Goal: Task Accomplishment & Management: Use online tool/utility

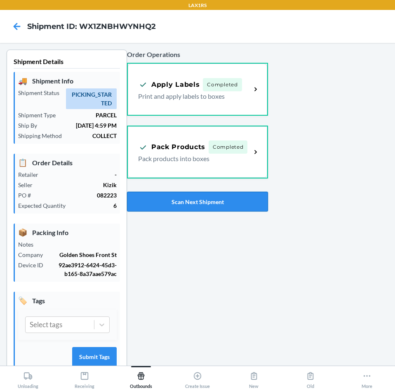
click at [210, 202] on button "Scan Next Shipment" at bounding box center [197, 202] width 141 height 20
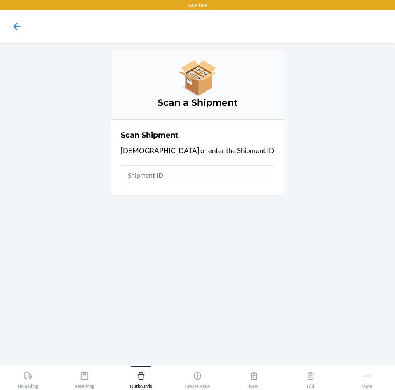
click at [17, 34] on div at bounding box center [17, 26] width 21 height 21
click at [19, 26] on icon at bounding box center [17, 26] width 7 height 7
click at [12, 18] on div at bounding box center [17, 26] width 21 height 21
click at [13, 24] on icon at bounding box center [17, 26] width 14 height 14
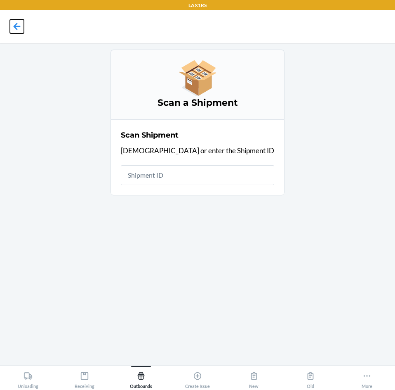
click at [13, 24] on icon at bounding box center [17, 26] width 14 height 14
click at [326, 377] on button "Old" at bounding box center [310, 377] width 57 height 23
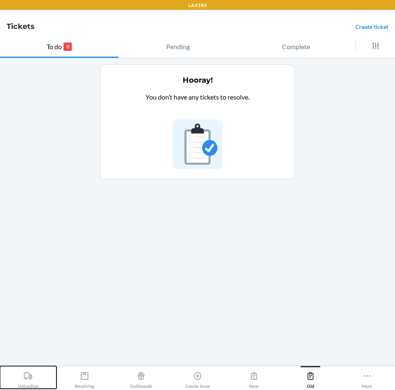
click at [28, 385] on div "Unloading" at bounding box center [28, 378] width 21 height 21
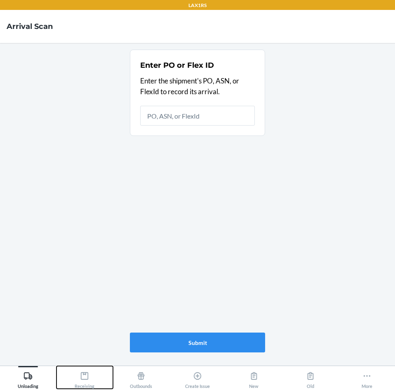
click at [84, 383] on div "Receiving" at bounding box center [85, 378] width 20 height 21
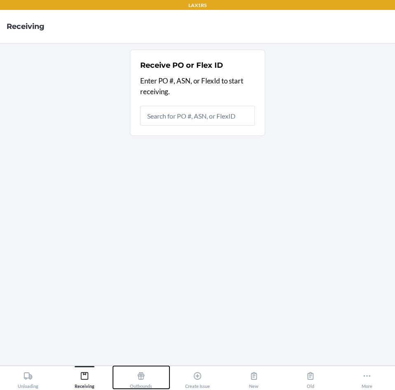
click at [142, 383] on div "Outbounds" at bounding box center [141, 378] width 22 height 21
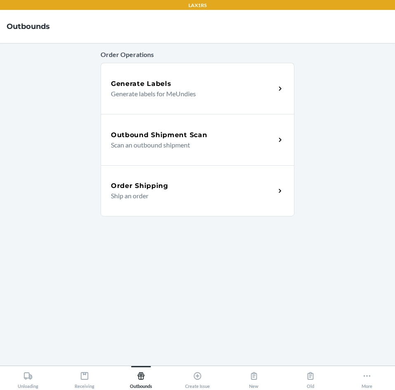
click at [205, 147] on p "Scan an outbound shipment" at bounding box center [190, 145] width 158 height 10
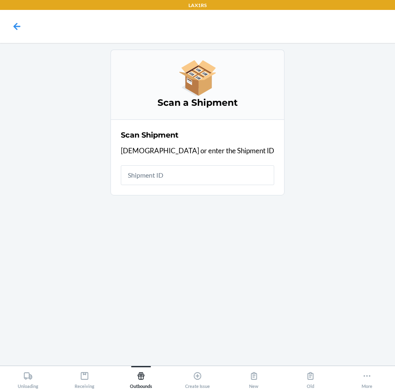
click at [247, 215] on div "Scan a Shipment Scan Shipment Scan or enter the Shipment ID" at bounding box center [198, 204] width 194 height 309
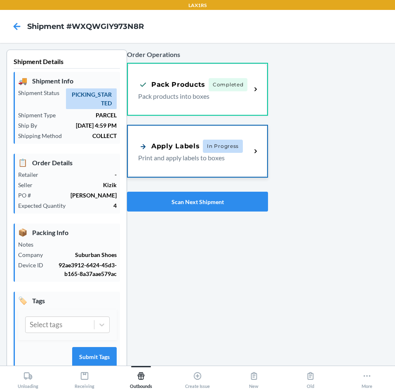
click at [223, 148] on span "In Progress" at bounding box center [223, 146] width 40 height 13
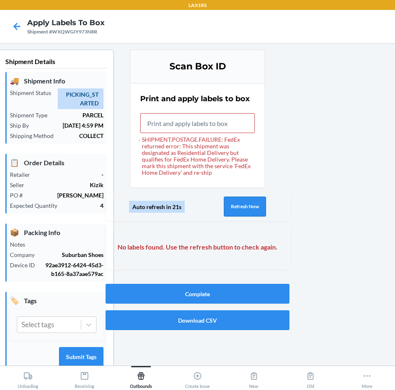
click at [247, 206] on button "Refresh Now" at bounding box center [245, 206] width 42 height 20
click at [182, 116] on input "SHIPMENT.POSTAGE.FAILURE: FedEx returned error: This shipment was designated as…" at bounding box center [197, 123] width 115 height 20
click at [236, 212] on button "Refresh Now" at bounding box center [245, 206] width 42 height 20
click at [248, 209] on button "Refresh Now" at bounding box center [245, 206] width 42 height 20
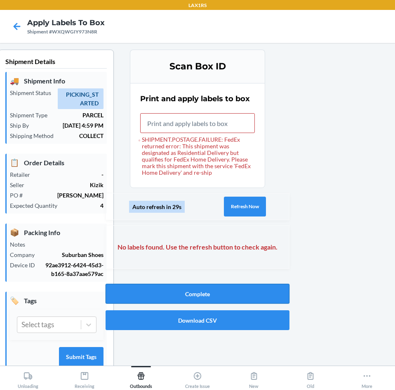
click at [233, 286] on button "Complete" at bounding box center [198, 294] width 184 height 20
click at [194, 122] on input "SHIPMENT.POSTAGE.FAILURE: FedEx returned error: This shipment was designated as…" at bounding box center [197, 123] width 115 height 20
click at [12, 27] on icon at bounding box center [17, 26] width 14 height 14
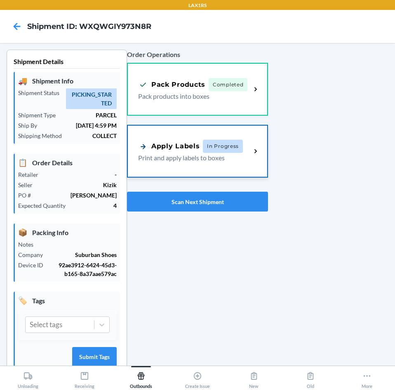
click at [237, 146] on span "In Progress" at bounding box center [223, 146] width 40 height 13
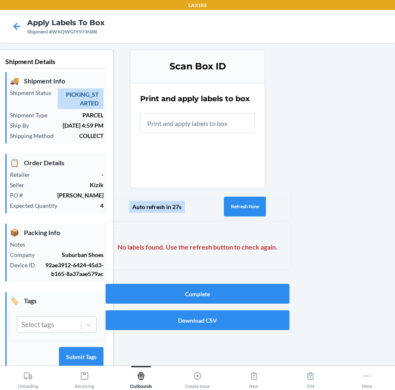
click at [174, 124] on input "text" at bounding box center [197, 123] width 115 height 20
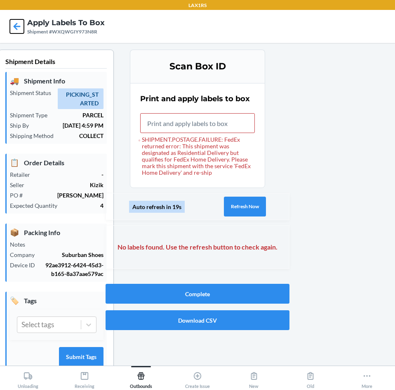
click at [14, 24] on icon at bounding box center [17, 26] width 14 height 14
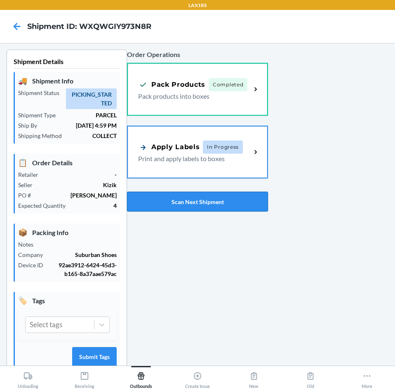
click at [177, 199] on button "Scan Next Shipment" at bounding box center [197, 202] width 141 height 20
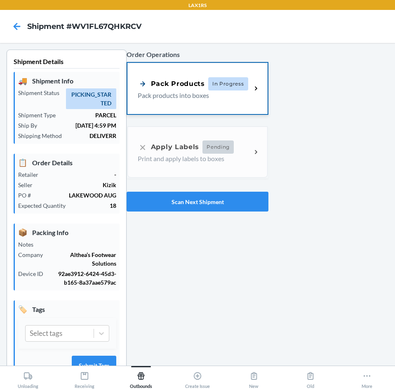
click at [230, 81] on span "In Progress" at bounding box center [228, 83] width 40 height 13
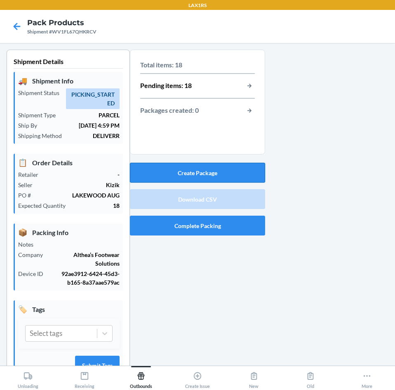
click at [225, 172] on button "Create Package" at bounding box center [197, 173] width 135 height 20
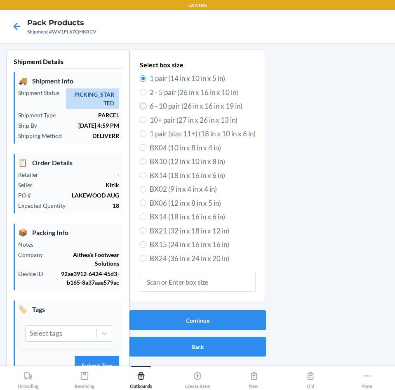
click at [140, 106] on input "6 - 10 pair (26 in x 16 in x 19 in)" at bounding box center [143, 106] width 7 height 7
radio input "true"
radio input "false"
click at [211, 319] on button "Continue" at bounding box center [198, 320] width 137 height 20
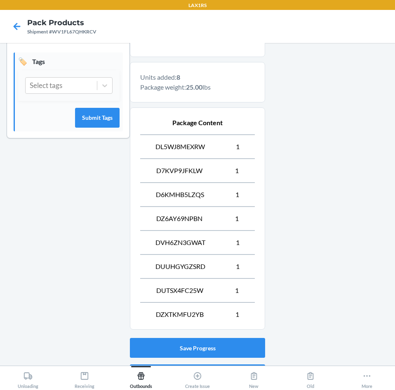
scroll to position [289, 0]
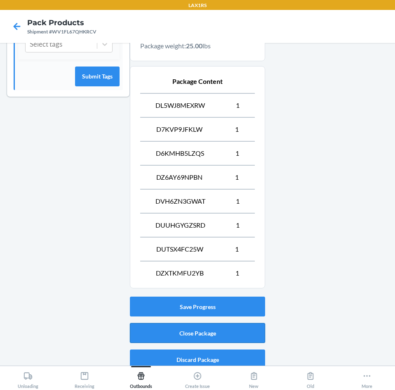
click at [201, 331] on button "Close Package" at bounding box center [197, 333] width 135 height 20
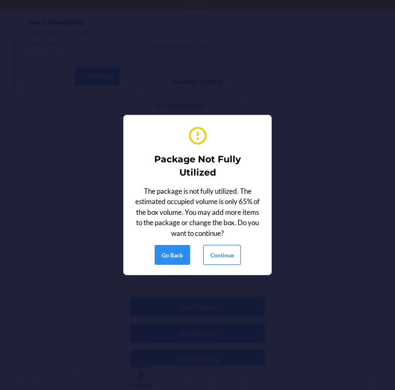
click at [225, 254] on button "Continue" at bounding box center [222, 255] width 38 height 20
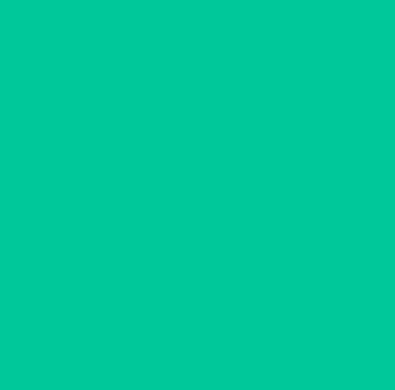
scroll to position [17, 0]
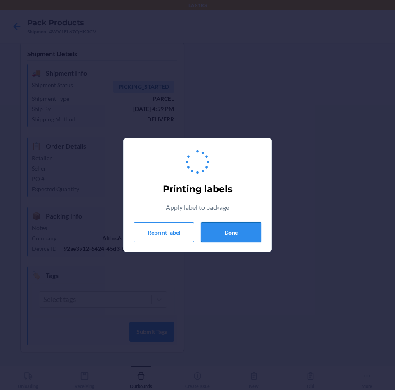
click at [237, 233] on button "Done" at bounding box center [231, 232] width 61 height 20
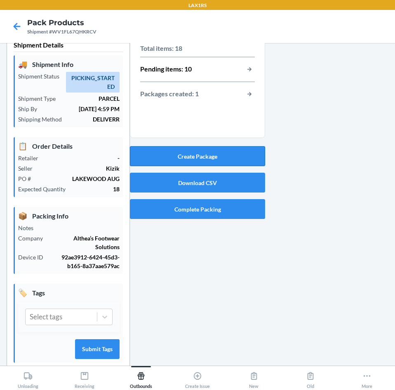
click at [225, 155] on button "Create Package" at bounding box center [197, 156] width 135 height 20
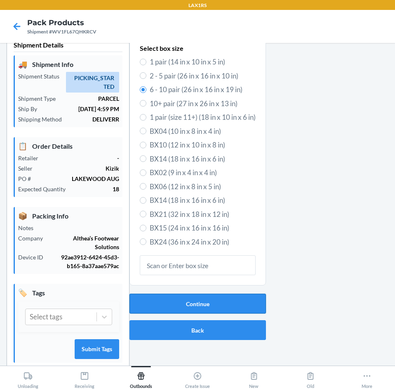
click at [192, 304] on button "Continue" at bounding box center [198, 303] width 137 height 20
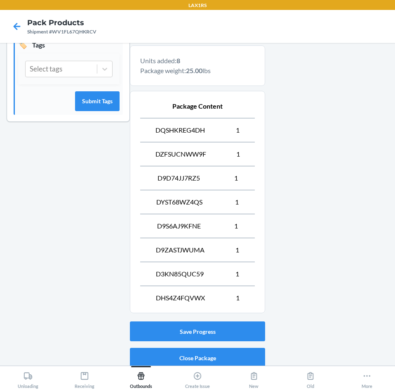
scroll to position [296, 0]
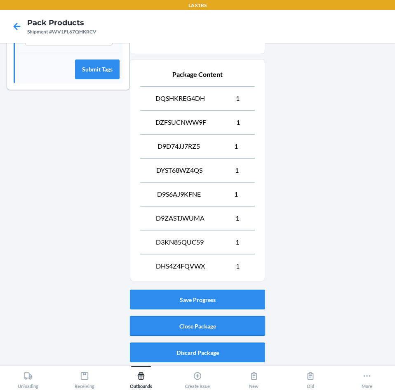
click at [199, 328] on button "Close Package" at bounding box center [197, 326] width 135 height 20
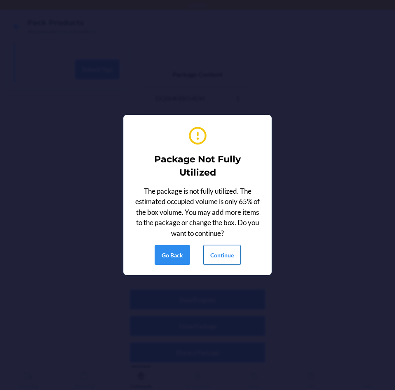
click at [225, 252] on button "Continue" at bounding box center [222, 255] width 38 height 20
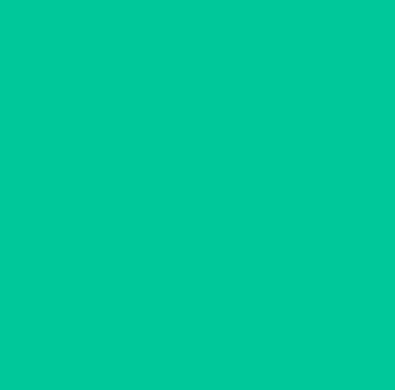
scroll to position [17, 0]
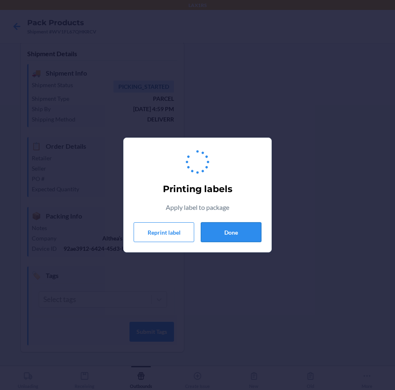
click at [234, 230] on button "Done" at bounding box center [231, 232] width 61 height 20
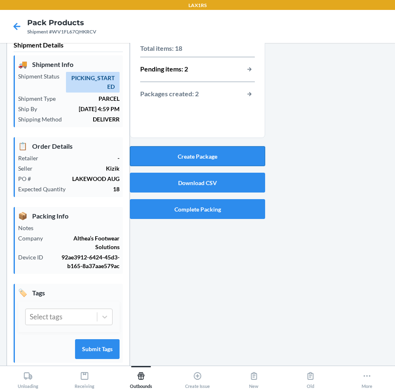
click at [232, 154] on button "Create Package" at bounding box center [197, 156] width 135 height 20
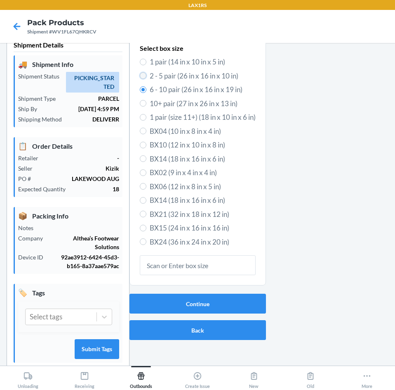
click at [140, 77] on input "2 - 5 pair (26 in x 16 in x 10 in)" at bounding box center [143, 75] width 7 height 7
radio input "true"
radio input "false"
click at [192, 302] on button "Continue" at bounding box center [198, 303] width 137 height 20
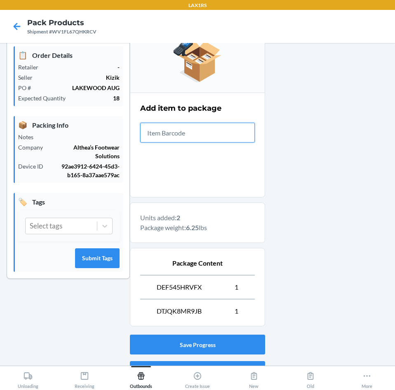
scroll to position [152, 0]
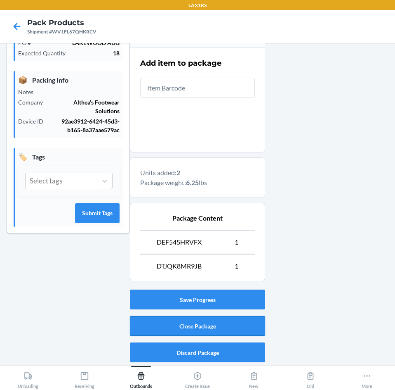
click at [219, 326] on button "Close Package" at bounding box center [197, 326] width 135 height 20
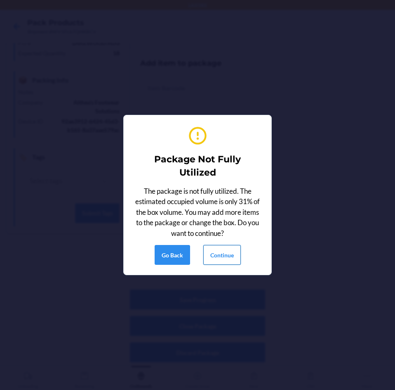
click at [224, 257] on button "Continue" at bounding box center [222, 255] width 38 height 20
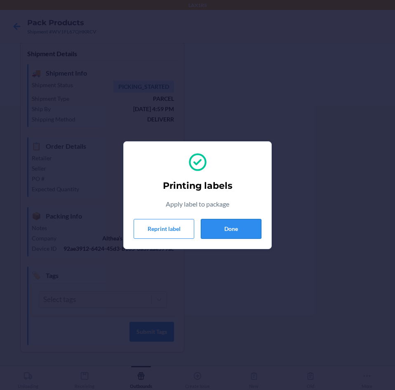
click at [244, 231] on button "Done" at bounding box center [231, 229] width 61 height 20
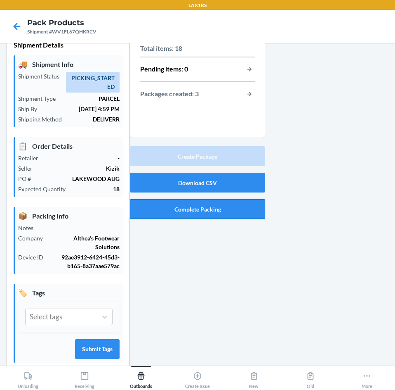
click at [203, 211] on button "Complete Packing" at bounding box center [197, 209] width 135 height 20
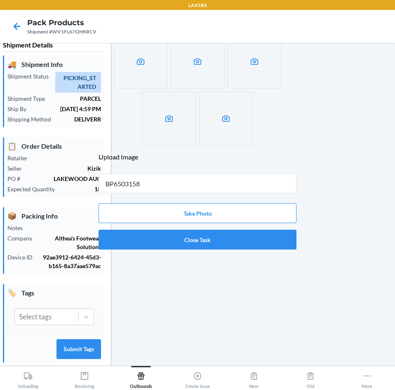
type input "BP65031580"
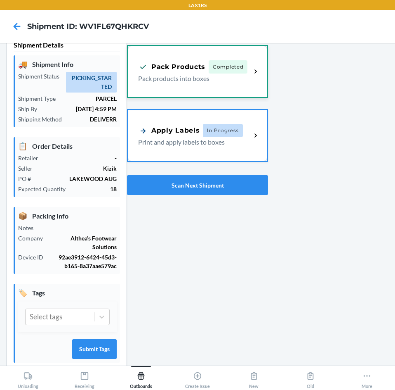
click at [227, 66] on span "Completed" at bounding box center [228, 66] width 39 height 13
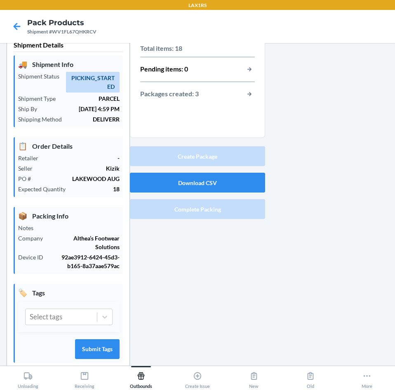
click at [216, 48] on p "Total items: 18" at bounding box center [197, 48] width 115 height 10
click at [216, 68] on div "Pending items: 0" at bounding box center [197, 69] width 115 height 11
click at [17, 25] on icon at bounding box center [17, 26] width 14 height 14
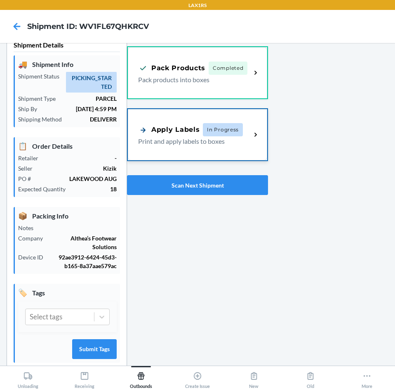
click at [220, 139] on p "Print and apply labels to boxes" at bounding box center [191, 141] width 106 height 10
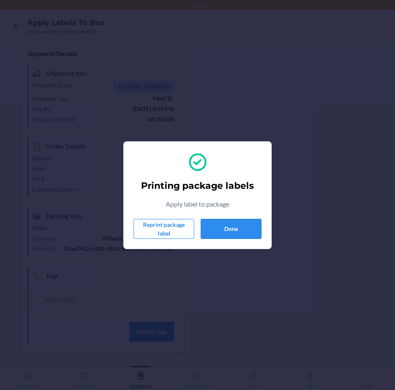
click at [230, 230] on button "Done" at bounding box center [231, 229] width 61 height 20
click at [222, 231] on button "Done" at bounding box center [231, 229] width 61 height 20
click at [244, 231] on button "Done" at bounding box center [231, 229] width 61 height 20
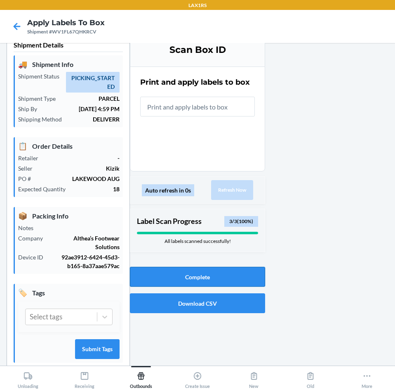
click at [203, 277] on button "Complete" at bounding box center [197, 277] width 135 height 20
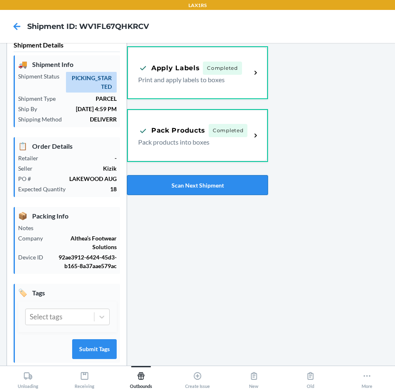
click at [208, 187] on button "Scan Next Shipment" at bounding box center [197, 185] width 141 height 20
